Goal: Task Accomplishment & Management: Complete application form

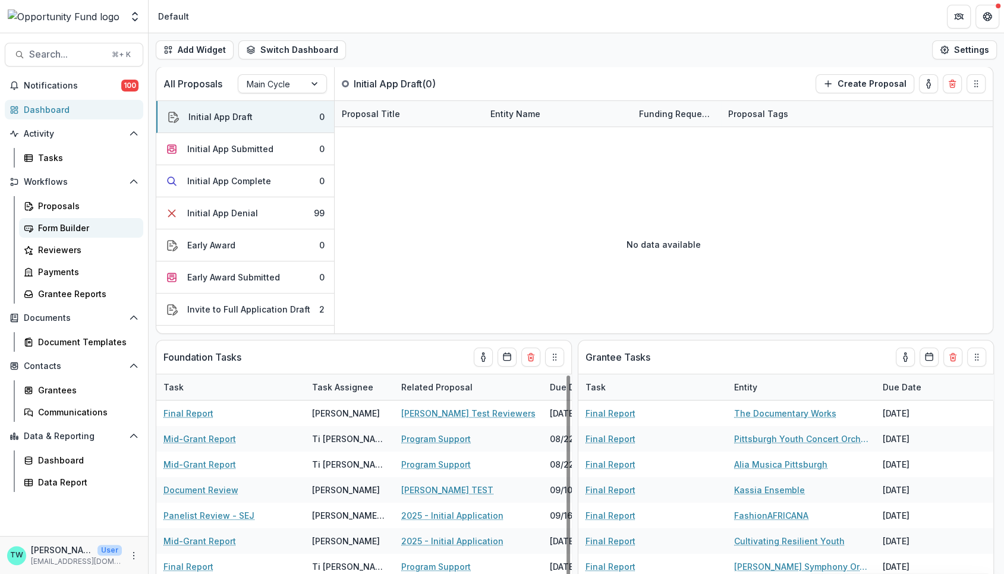
click at [67, 228] on div "Form Builder" at bounding box center [86, 228] width 96 height 12
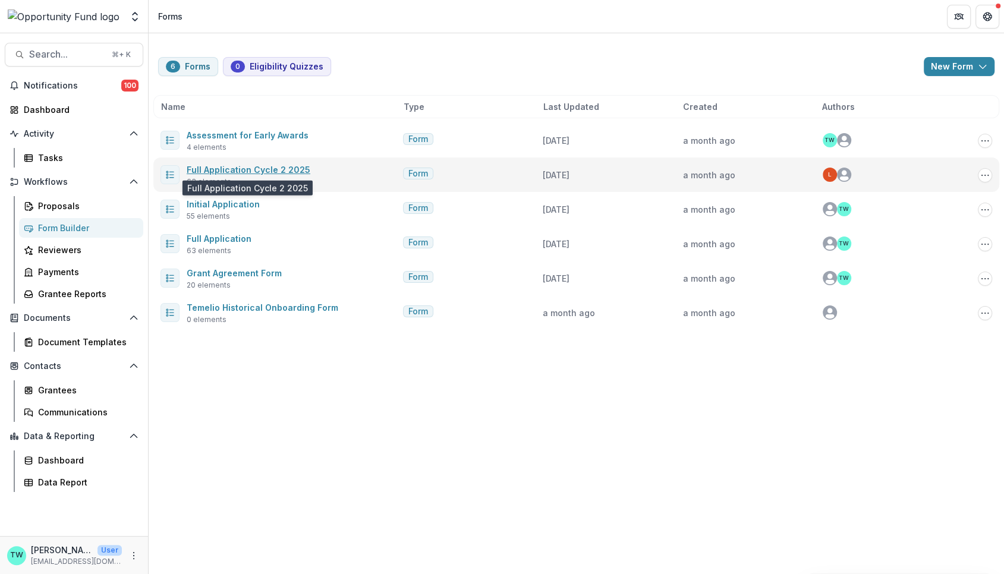
click at [269, 171] on link "Full Application Cycle 2 2025" at bounding box center [249, 170] width 124 height 10
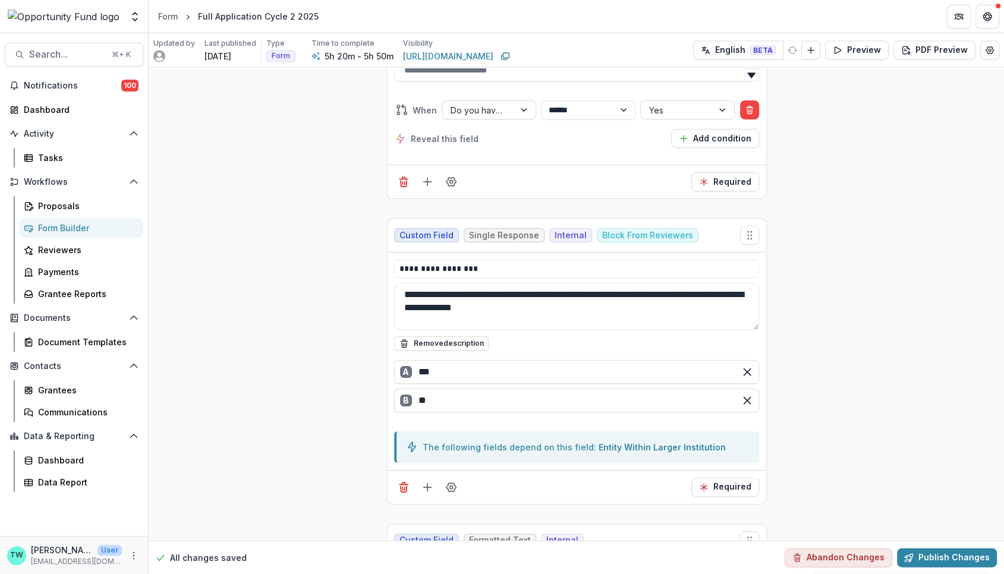
scroll to position [14341, 0]
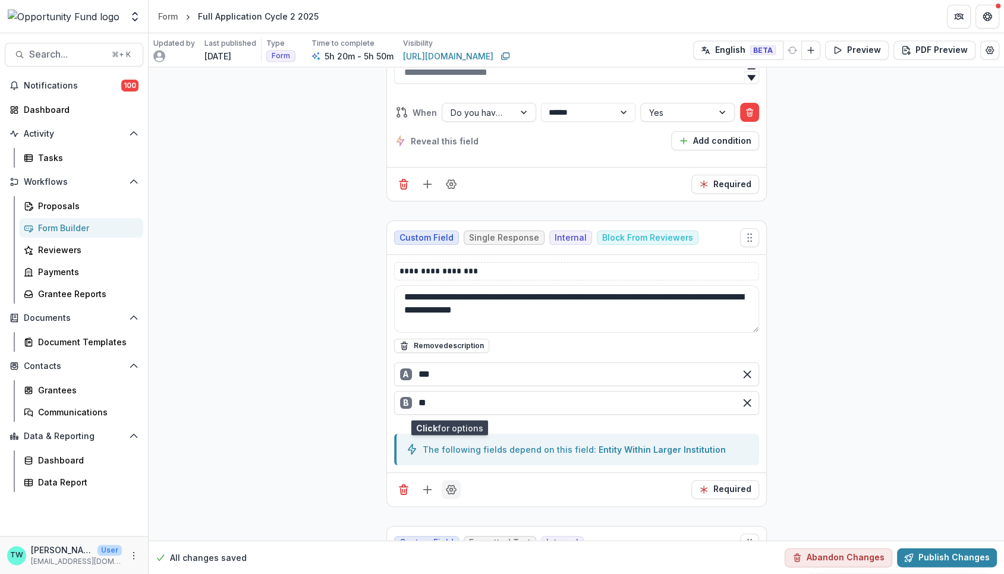
click at [451, 485] on icon "Field Settings" at bounding box center [451, 489] width 10 height 9
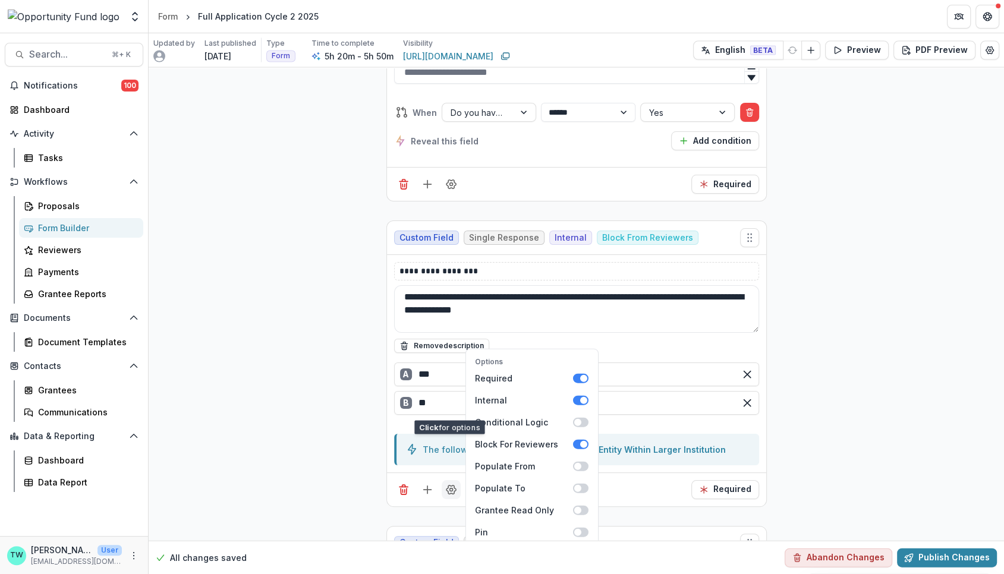
click at [451, 485] on icon "Field Settings" at bounding box center [451, 489] width 10 height 9
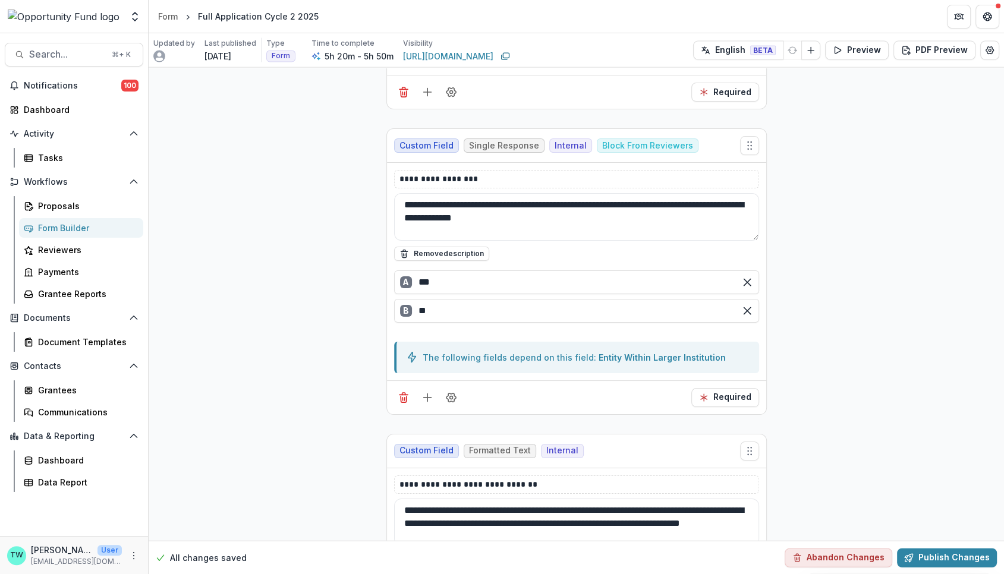
scroll to position [14405, 0]
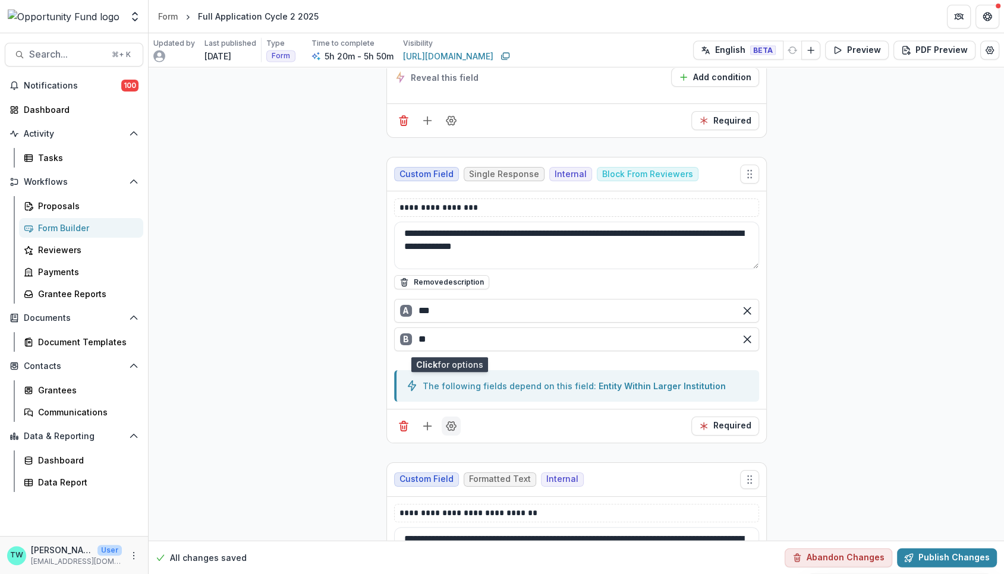
click at [449, 420] on icon "Field Settings" at bounding box center [451, 426] width 12 height 12
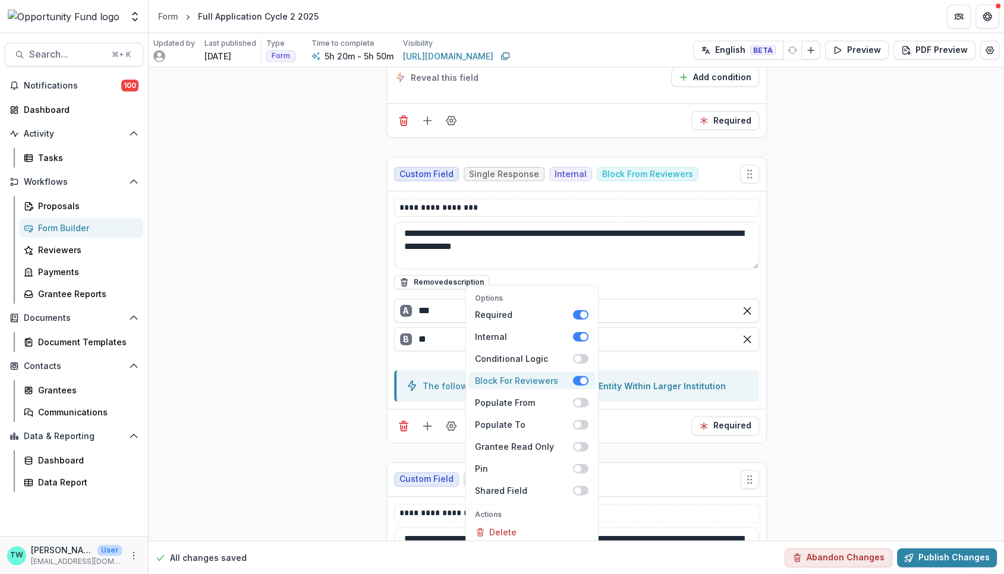
click at [575, 376] on span at bounding box center [579, 381] width 15 height 10
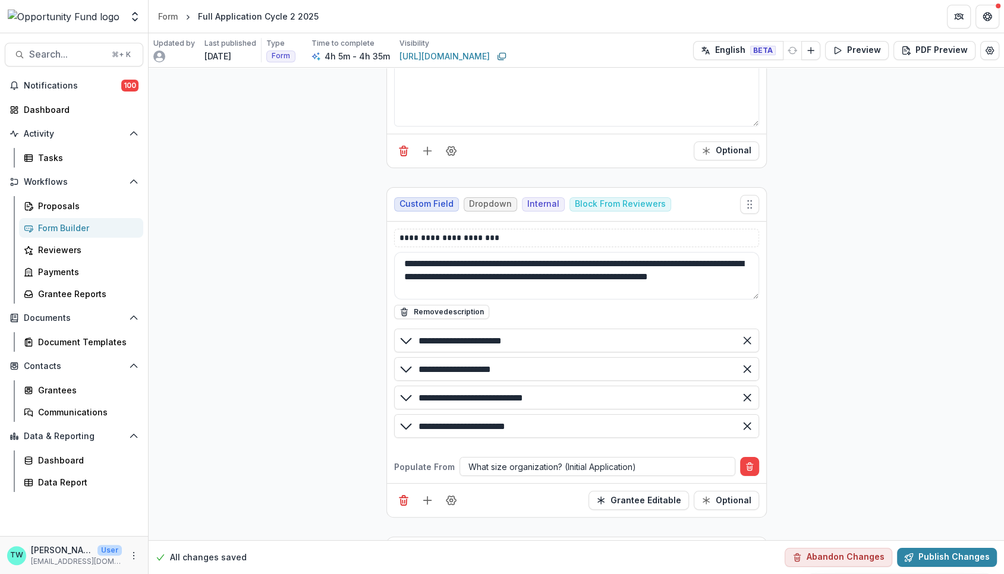
scroll to position [11949, 0]
click at [447, 494] on icon "Field Settings" at bounding box center [451, 500] width 12 height 12
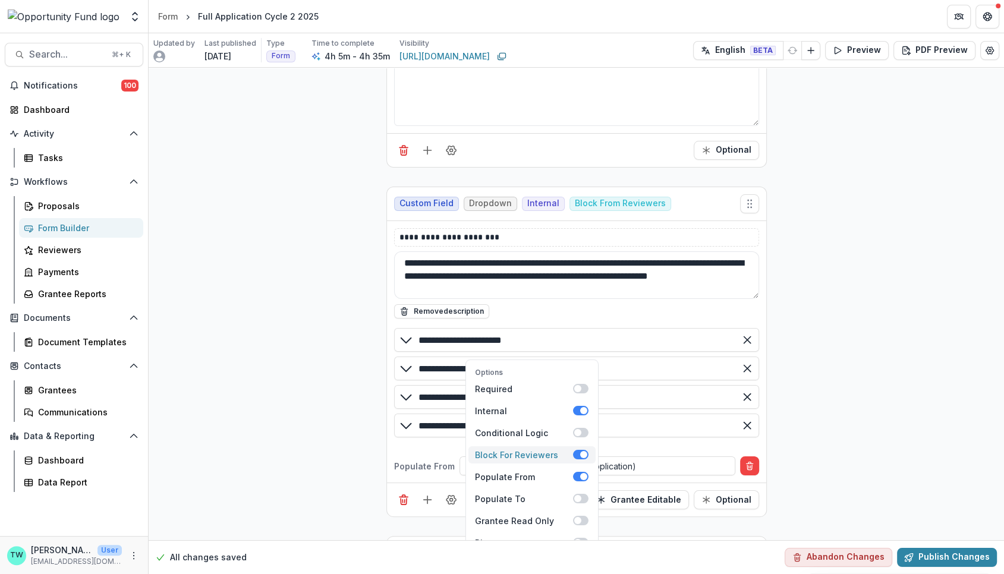
click at [575, 450] on span at bounding box center [579, 455] width 15 height 10
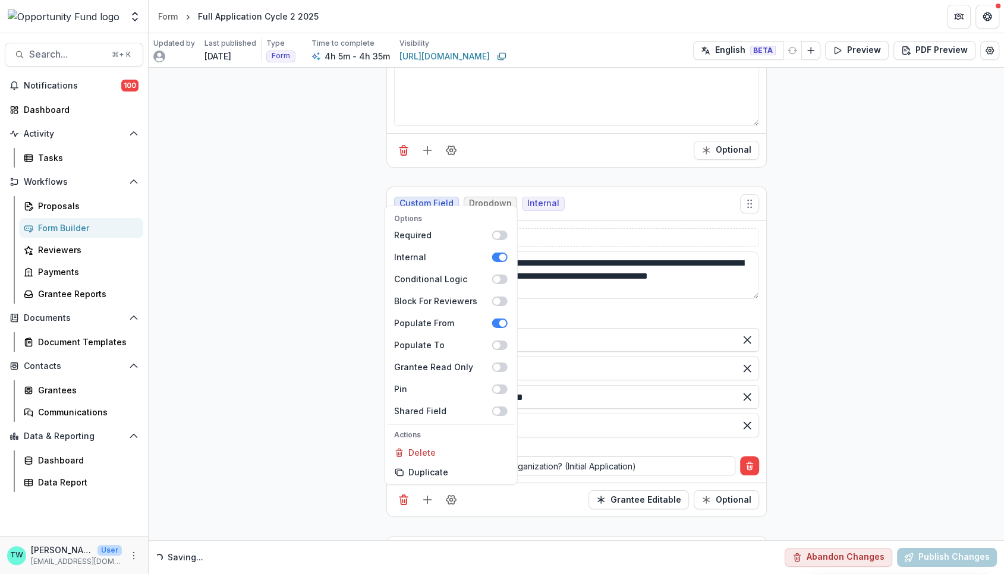
scroll to position [11503, 0]
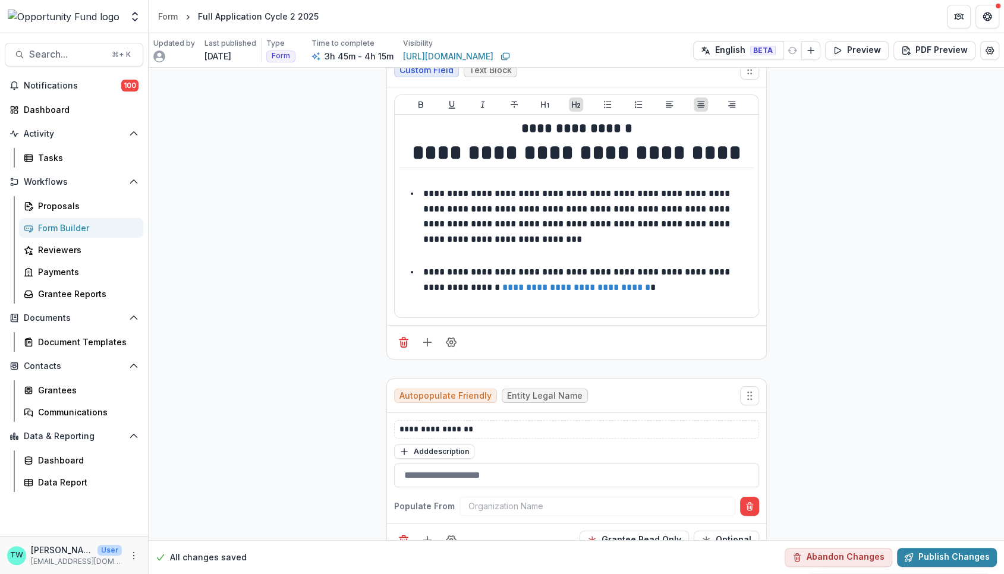
scroll to position [0, 0]
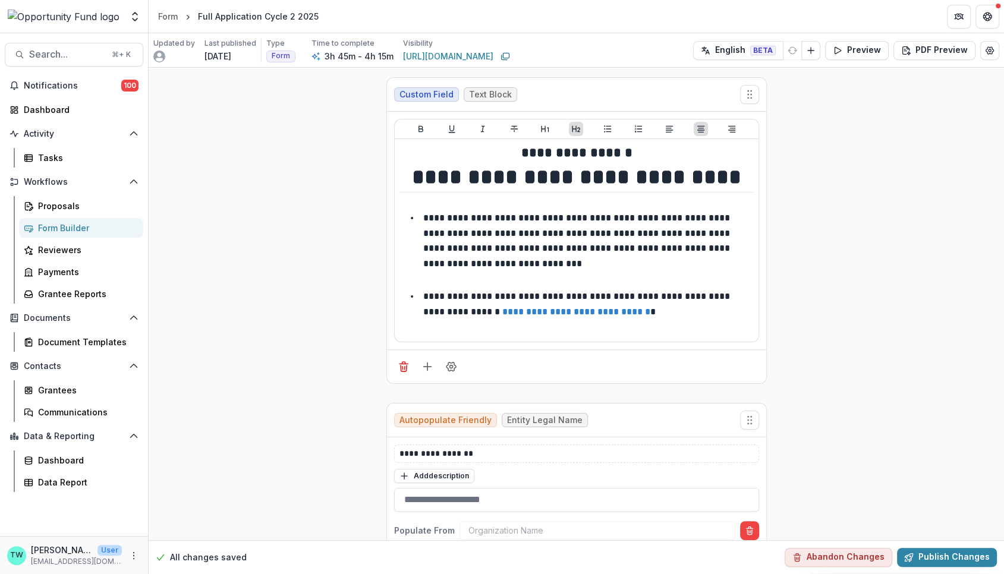
click at [74, 229] on div "Form Builder" at bounding box center [86, 228] width 96 height 12
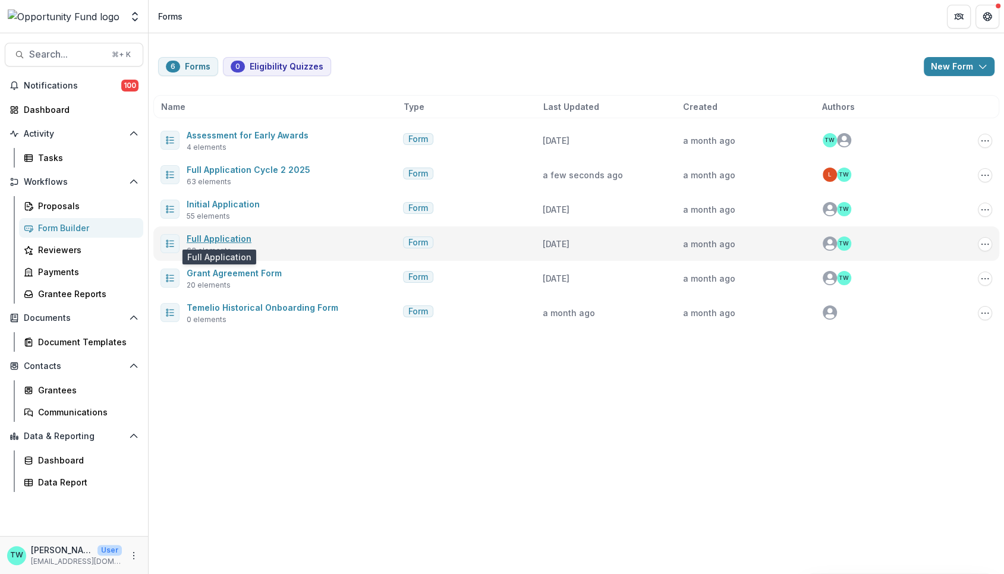
click at [214, 236] on link "Full Application" at bounding box center [219, 238] width 65 height 10
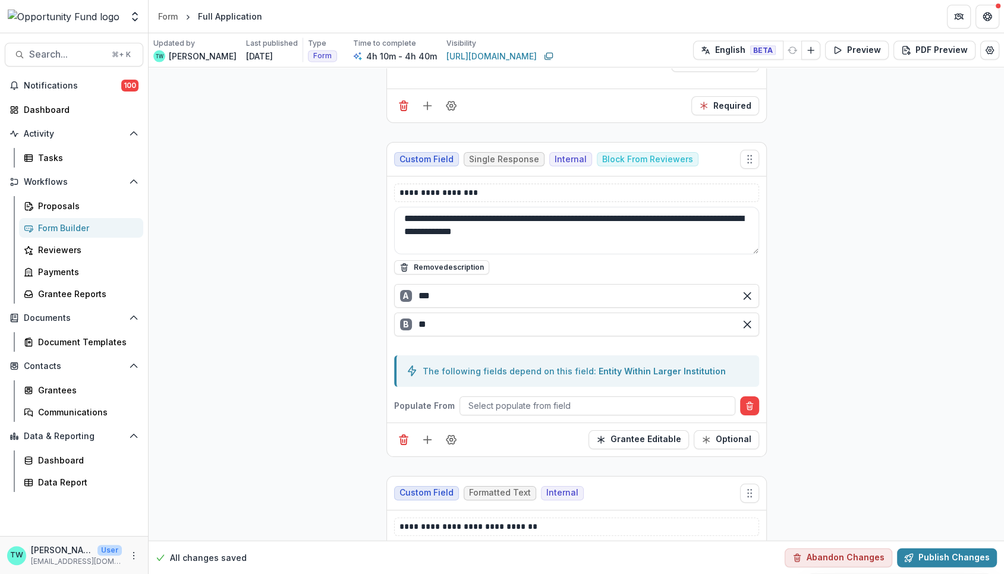
scroll to position [14493, 0]
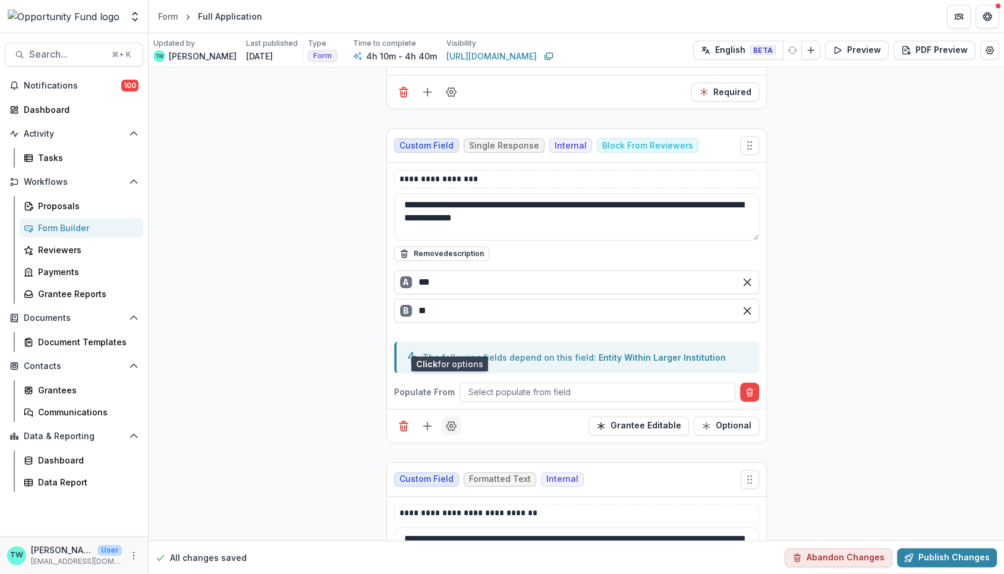
click at [450, 422] on icon "Field Settings" at bounding box center [451, 426] width 10 height 9
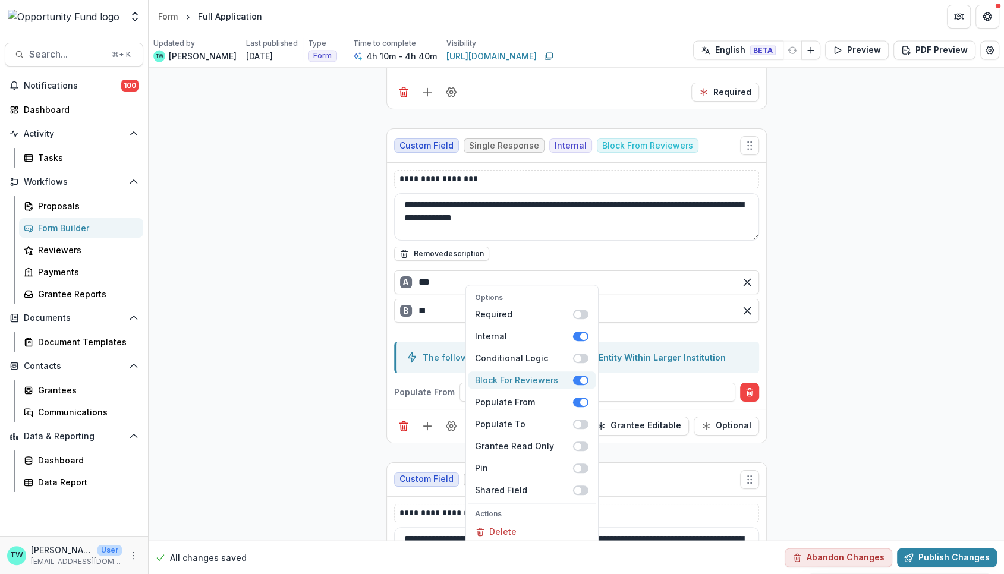
drag, startPoint x: 575, startPoint y: 298, endPoint x: 366, endPoint y: 331, distance: 211.1
click at [575, 375] on span at bounding box center [579, 380] width 15 height 10
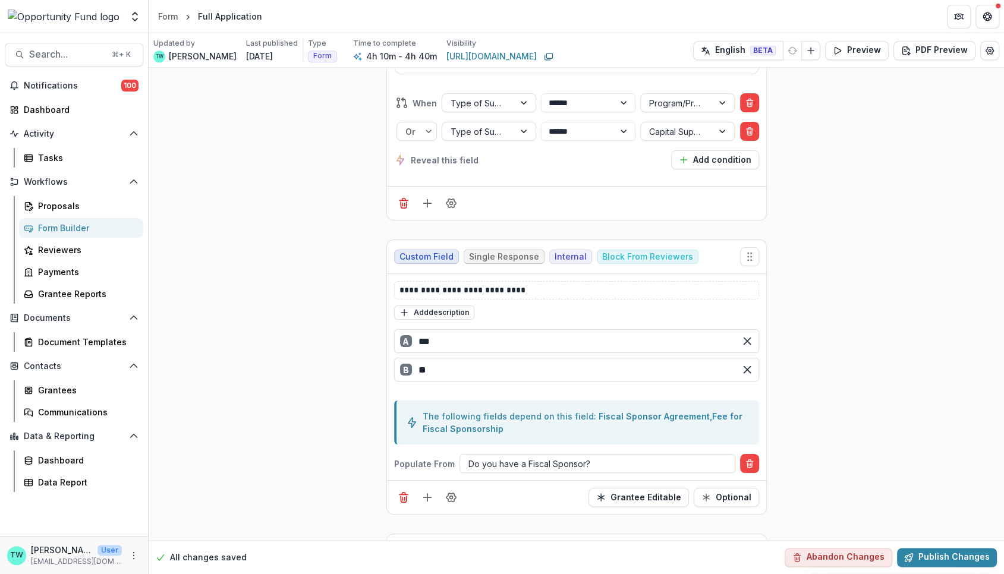
scroll to position [13418, 0]
click at [450, 492] on icon "Field Settings" at bounding box center [451, 498] width 12 height 12
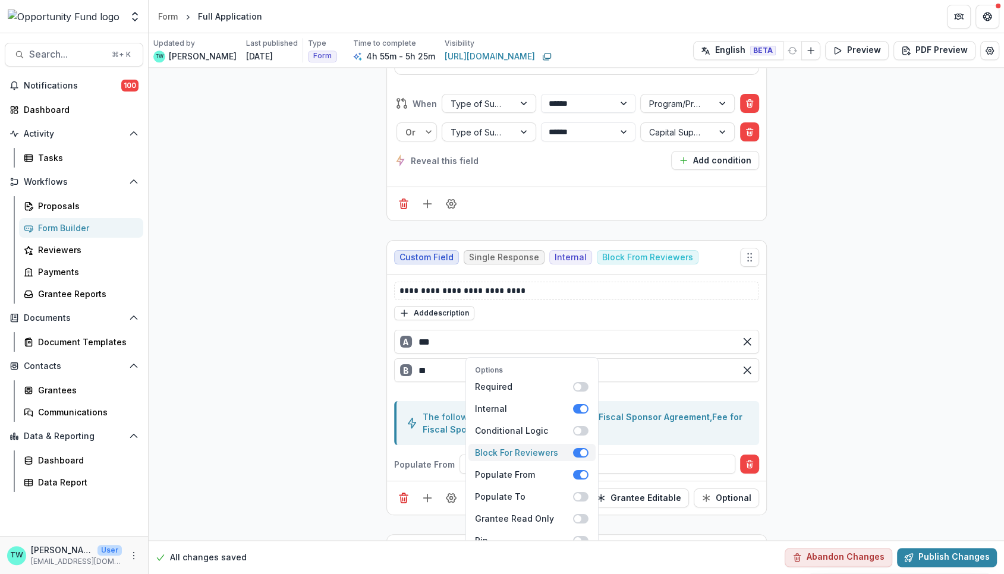
click at [576, 448] on span at bounding box center [579, 453] width 15 height 10
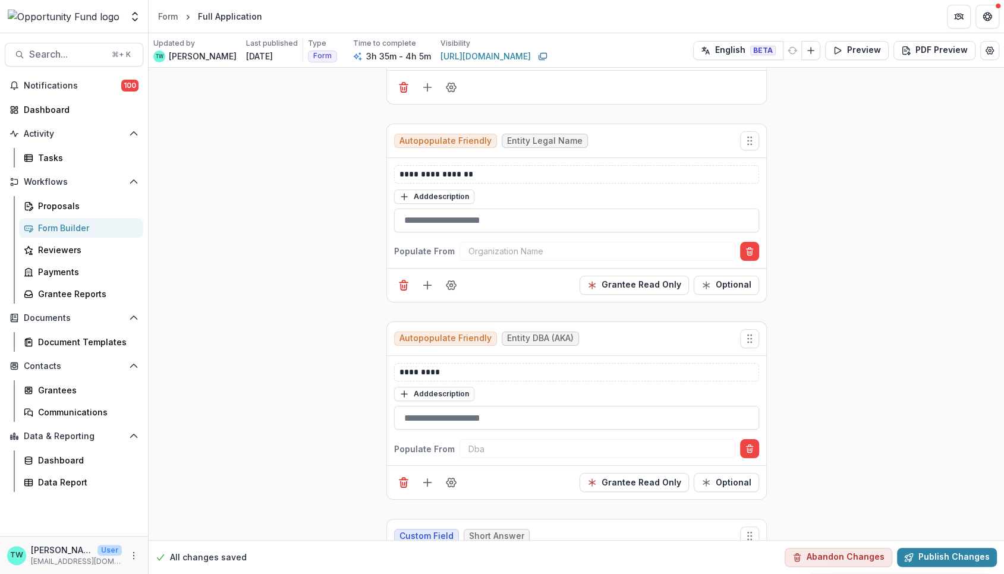
scroll to position [0, 0]
